Goal: Information Seeking & Learning: Learn about a topic

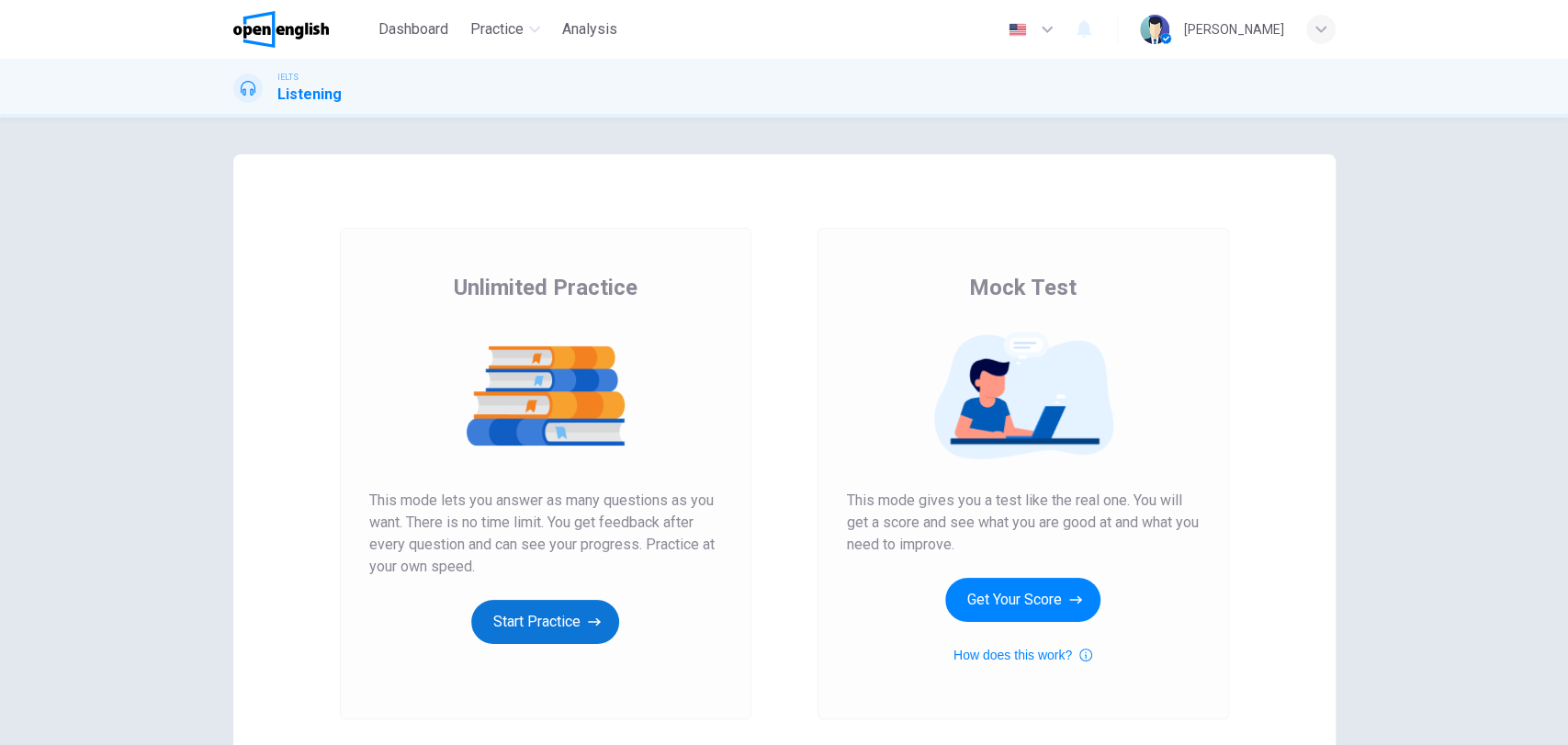
click at [549, 634] on button "Start Practice" at bounding box center [544, 622] width 148 height 44
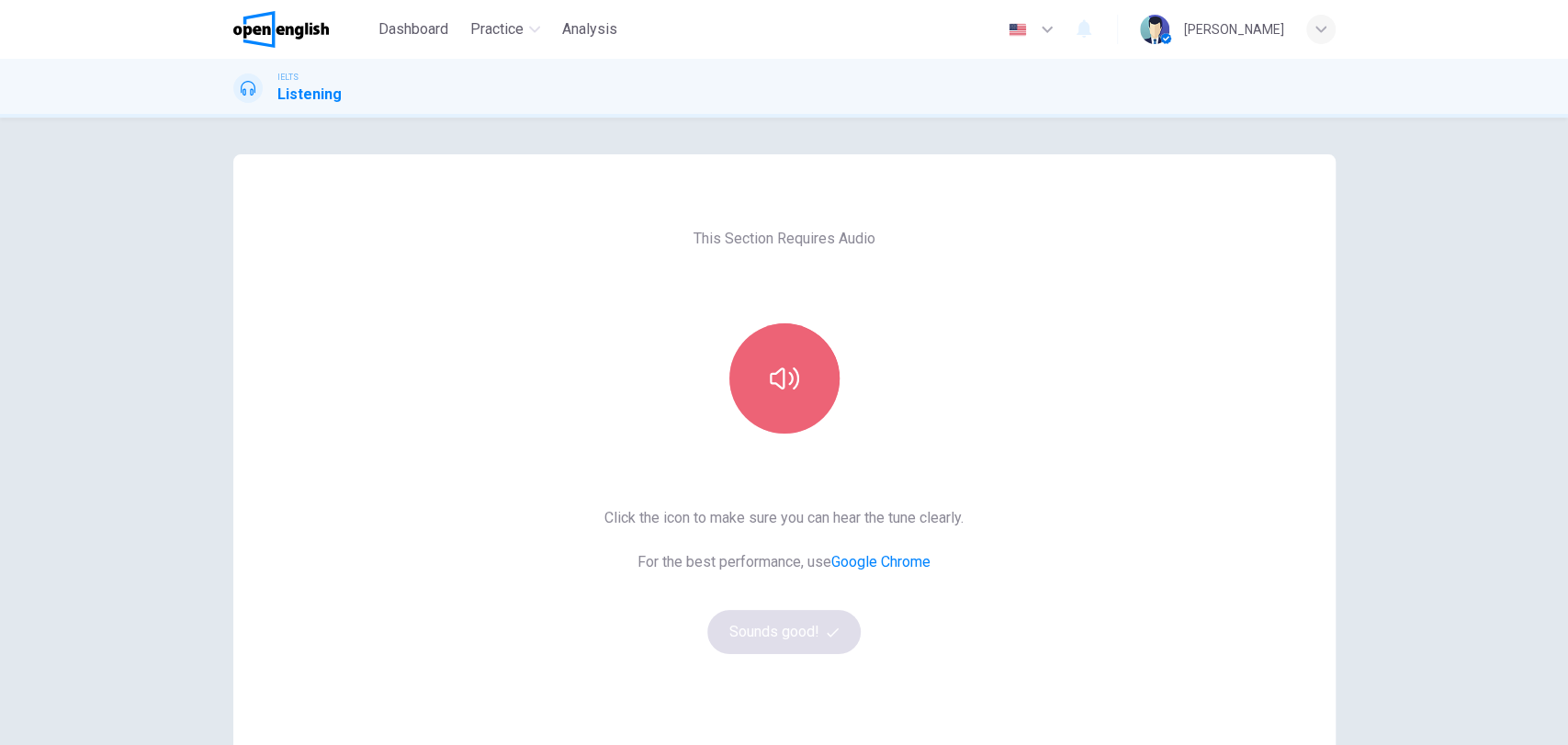
click at [803, 366] on button "button" at bounding box center [784, 378] width 110 height 110
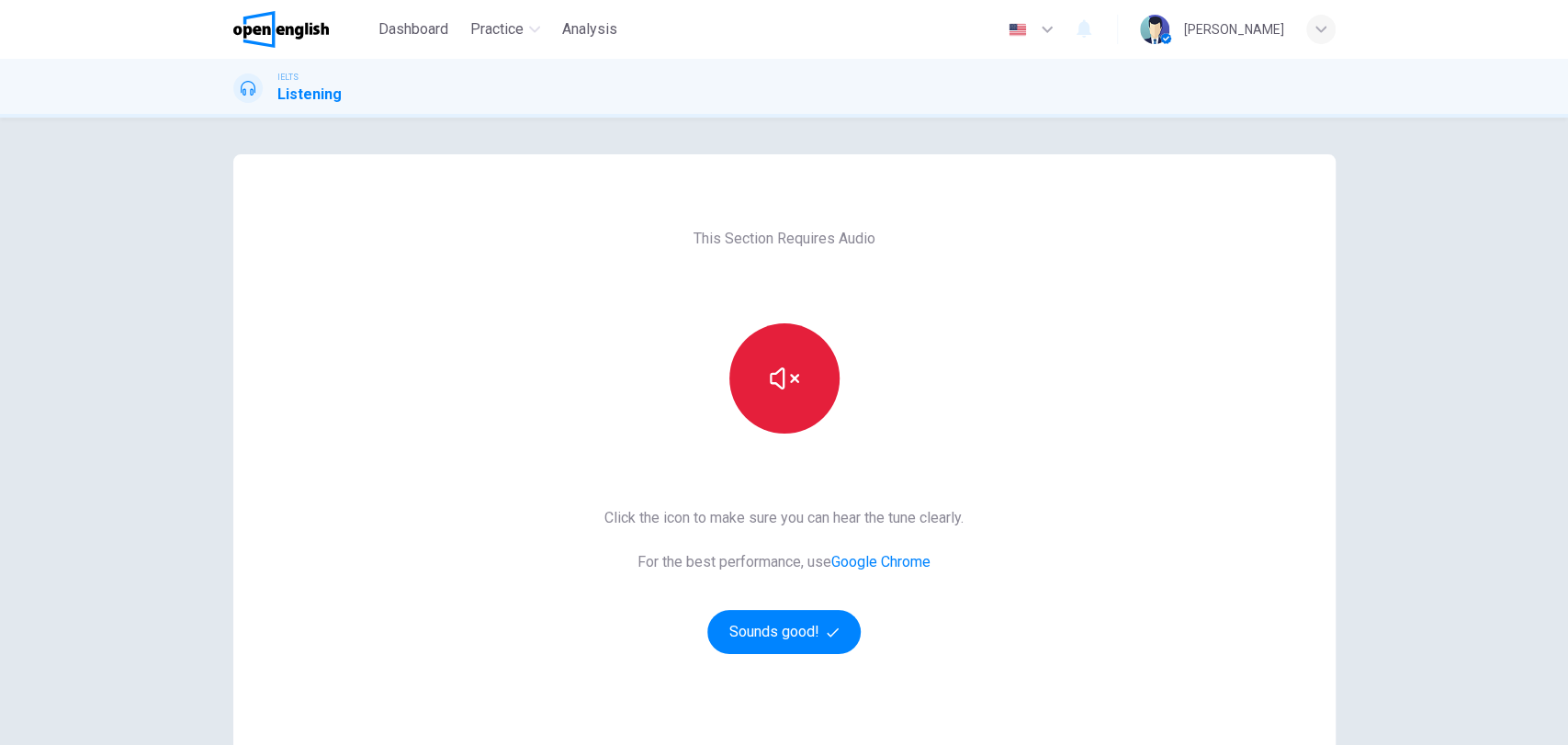
scroll to position [144, 0]
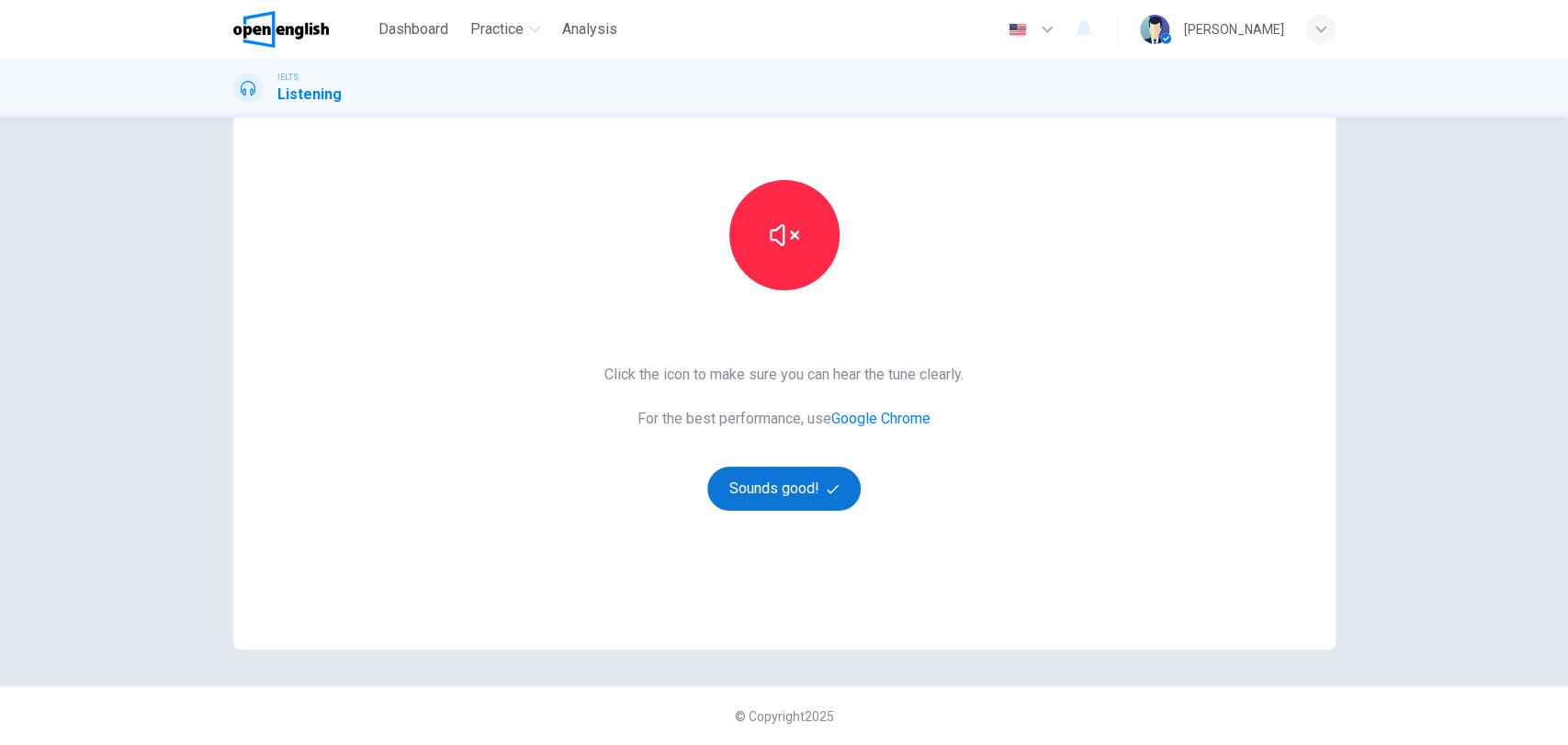
click at [802, 490] on button "Sounds good!" at bounding box center [784, 489] width 155 height 44
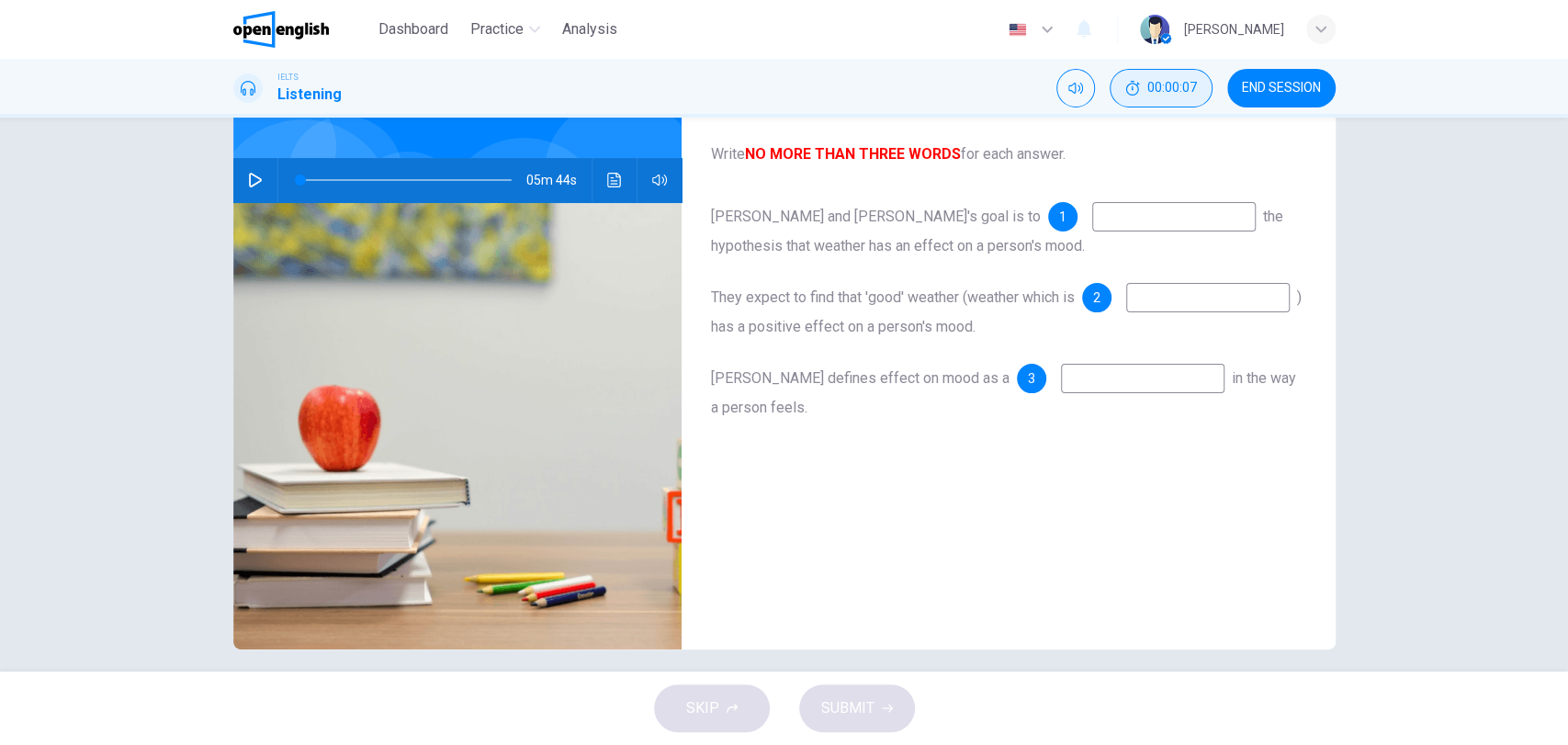
click at [1158, 93] on span "00:00:07" at bounding box center [1172, 88] width 50 height 15
click at [1191, 87] on icon "Show" at bounding box center [1193, 88] width 15 height 15
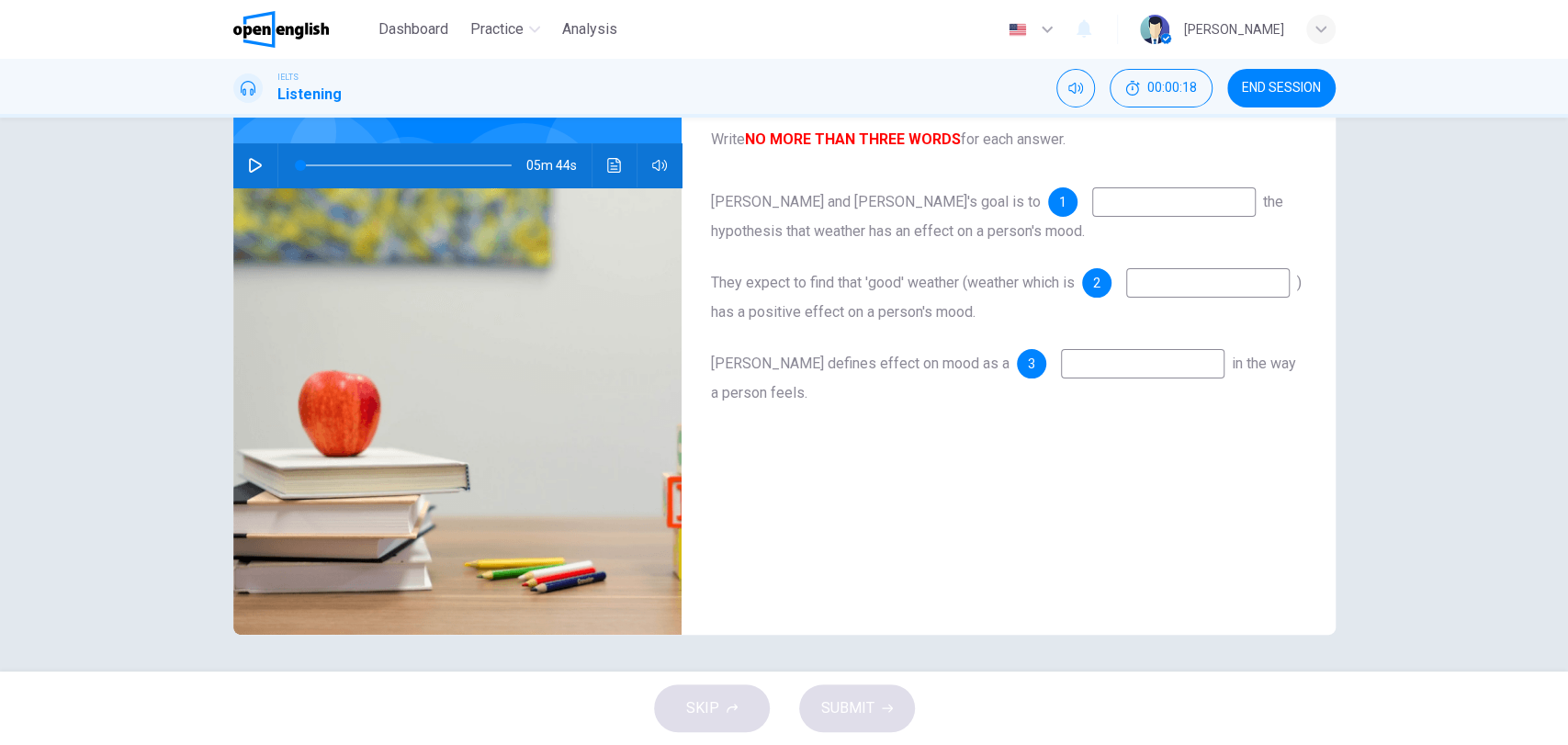
click at [968, 180] on div "Questions 1 - 3 Complete the sentences below. Write NO MORE THAN THREE WORDS fo…" at bounding box center [1009, 315] width 655 height 639
click at [1092, 197] on input at bounding box center [1173, 202] width 164 height 30
